Goal: Task Accomplishment & Management: Use online tool/utility

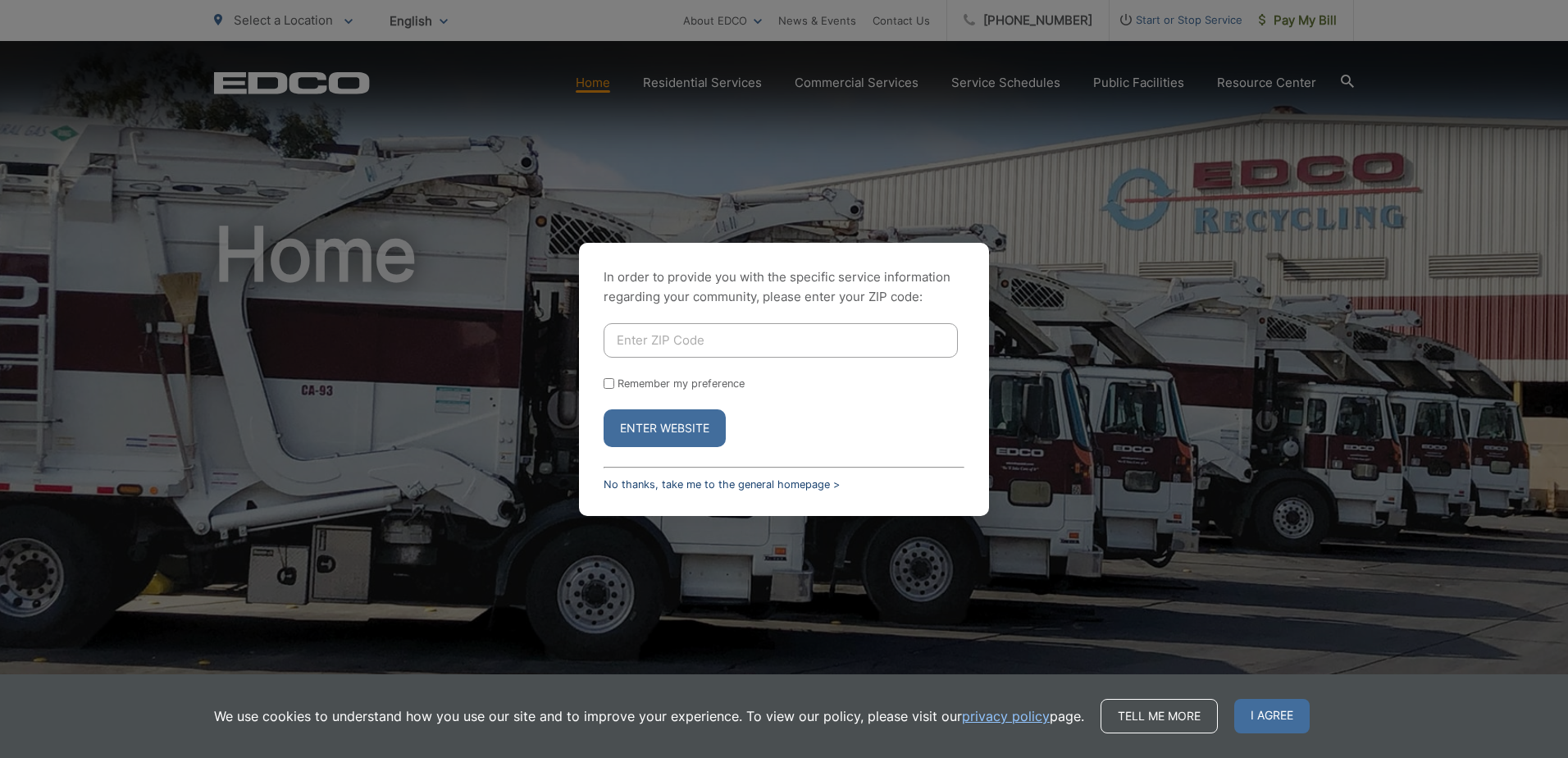
click at [681, 485] on link "No thanks, take me to the general homepage >" at bounding box center [721, 484] width 236 height 12
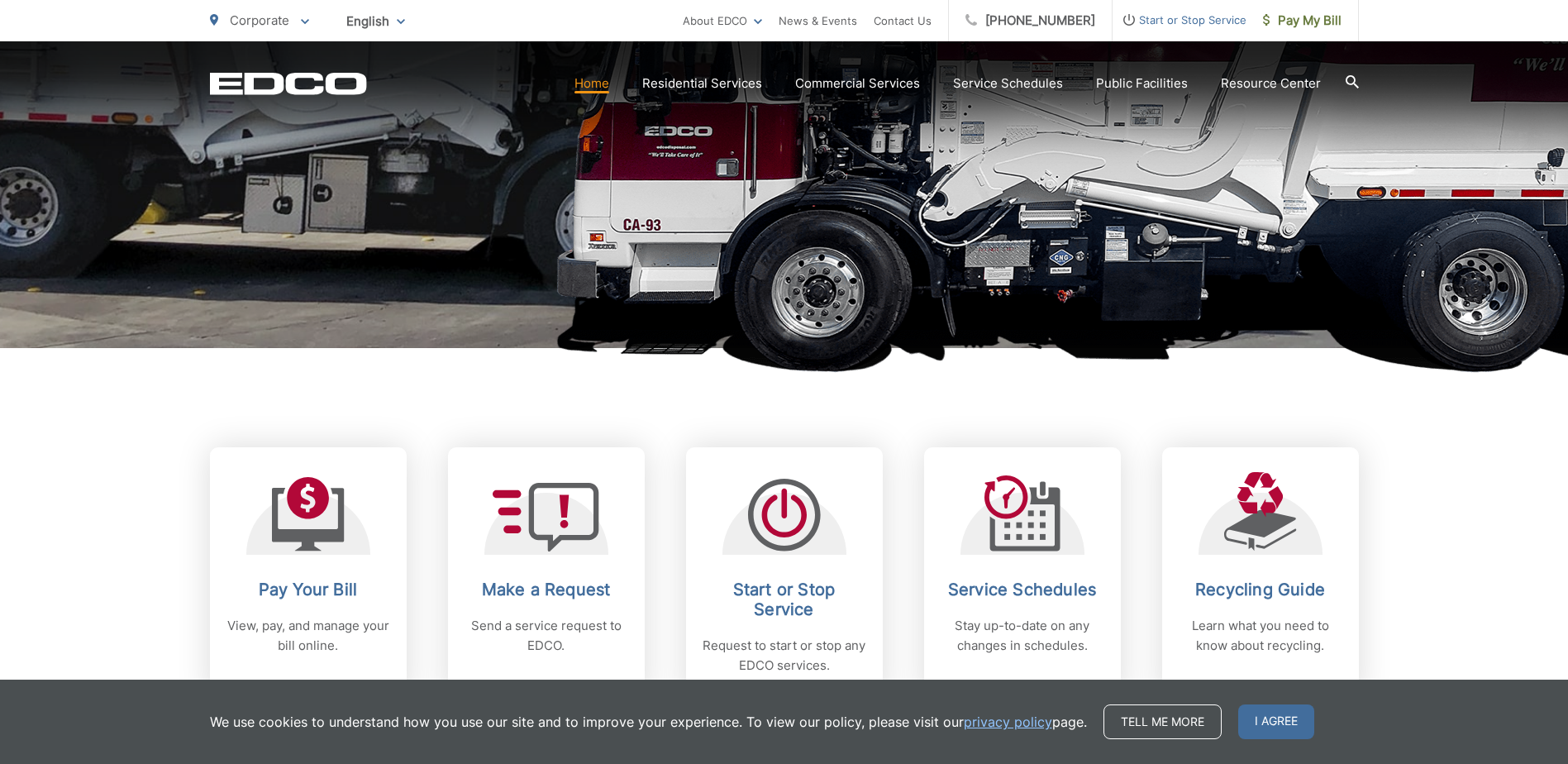
scroll to position [579, 0]
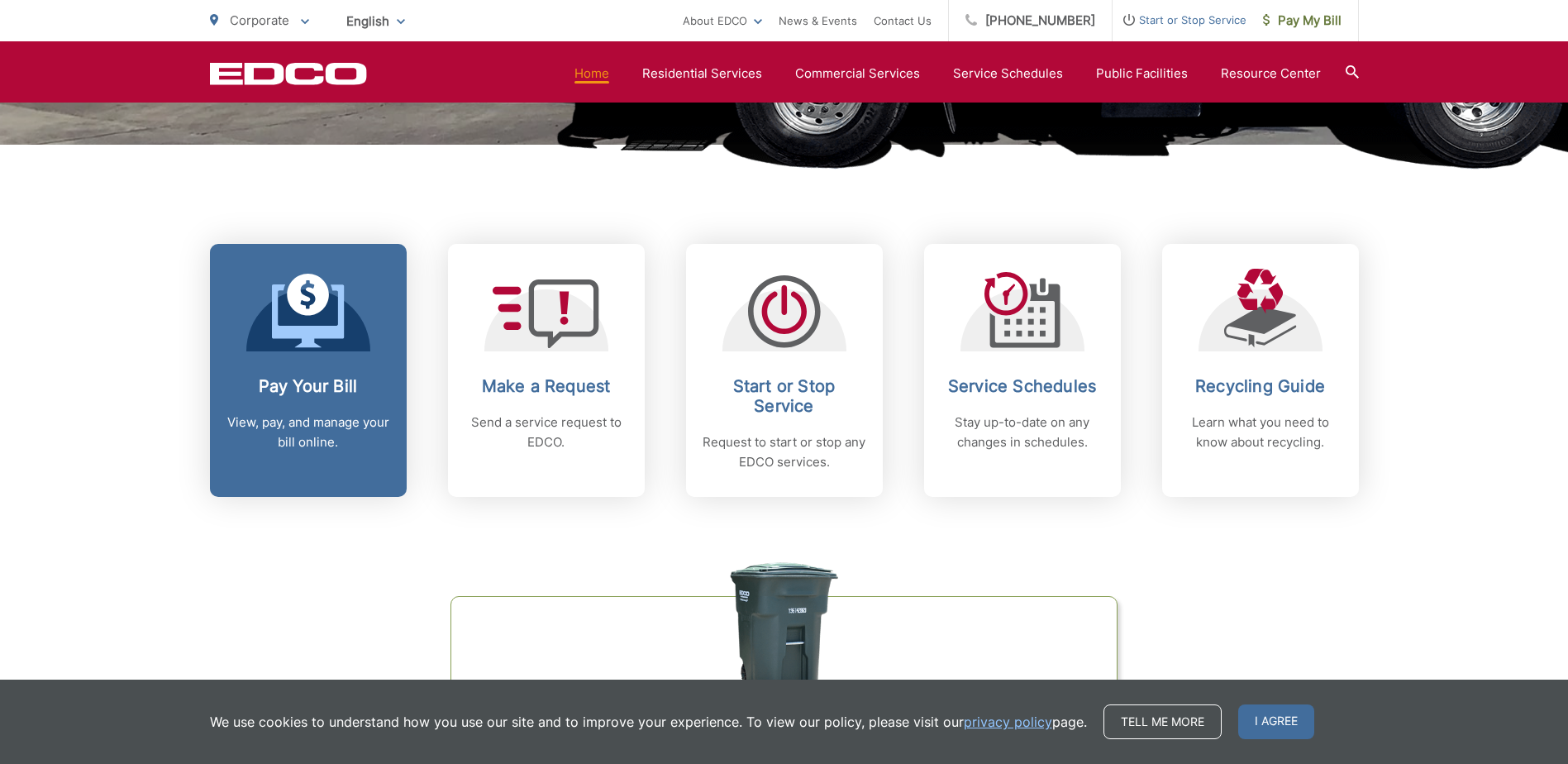
click at [308, 387] on h2 "Pay Your Bill" at bounding box center [309, 386] width 164 height 20
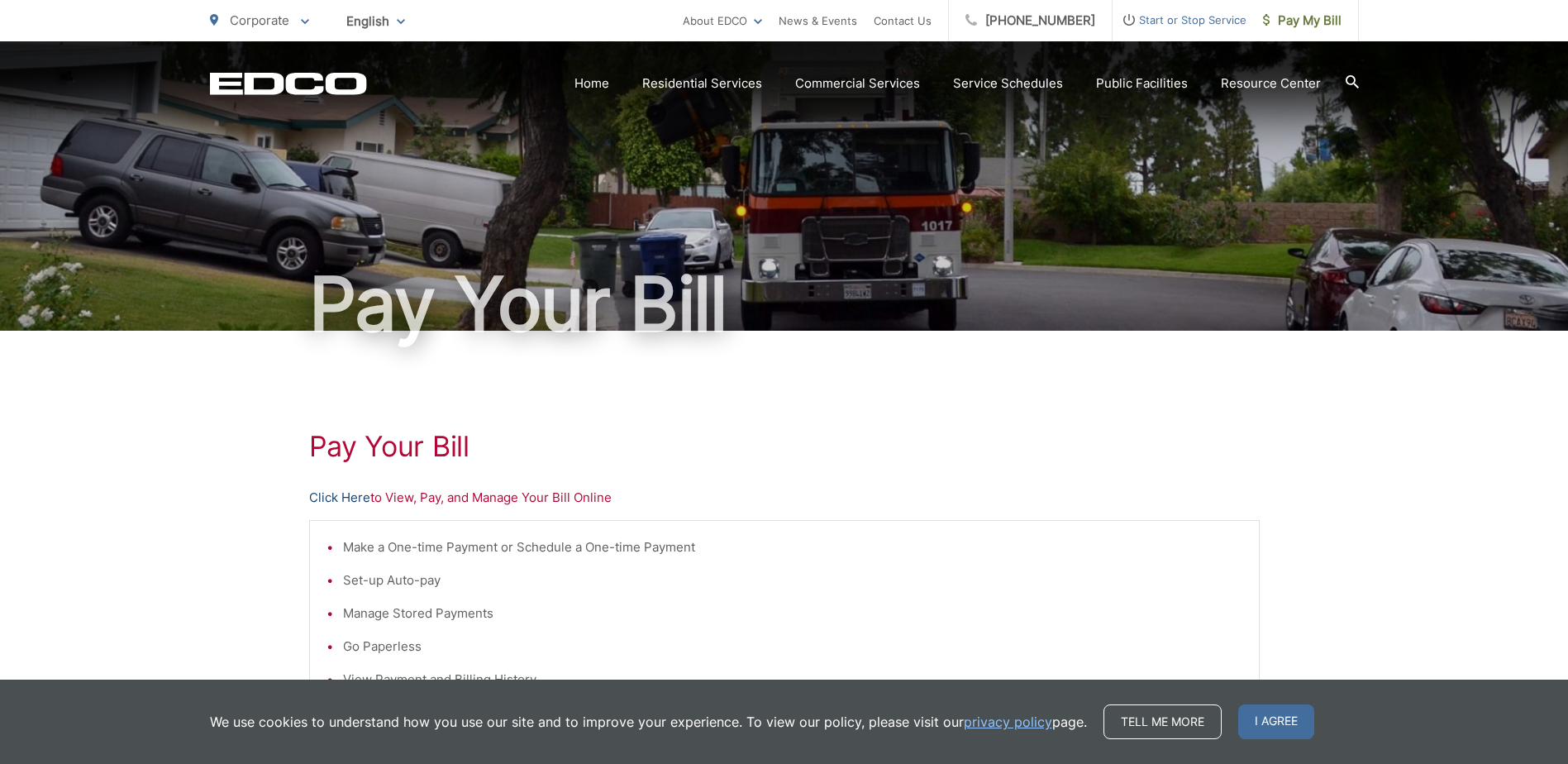
click at [349, 496] on link "Click Here" at bounding box center [339, 498] width 61 height 20
